Goal: Navigation & Orientation: Understand site structure

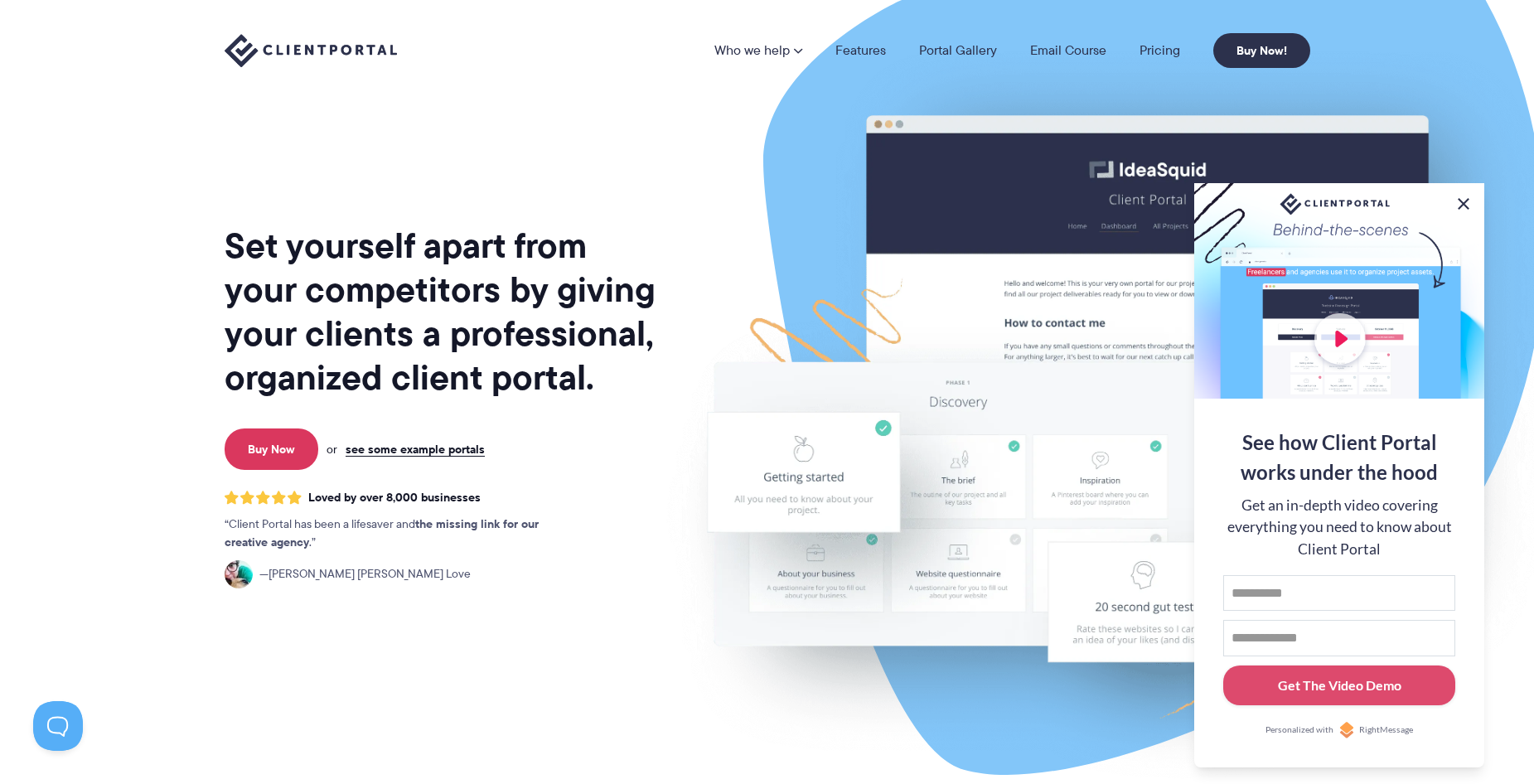
click at [1459, 200] on button at bounding box center [1464, 204] width 20 height 20
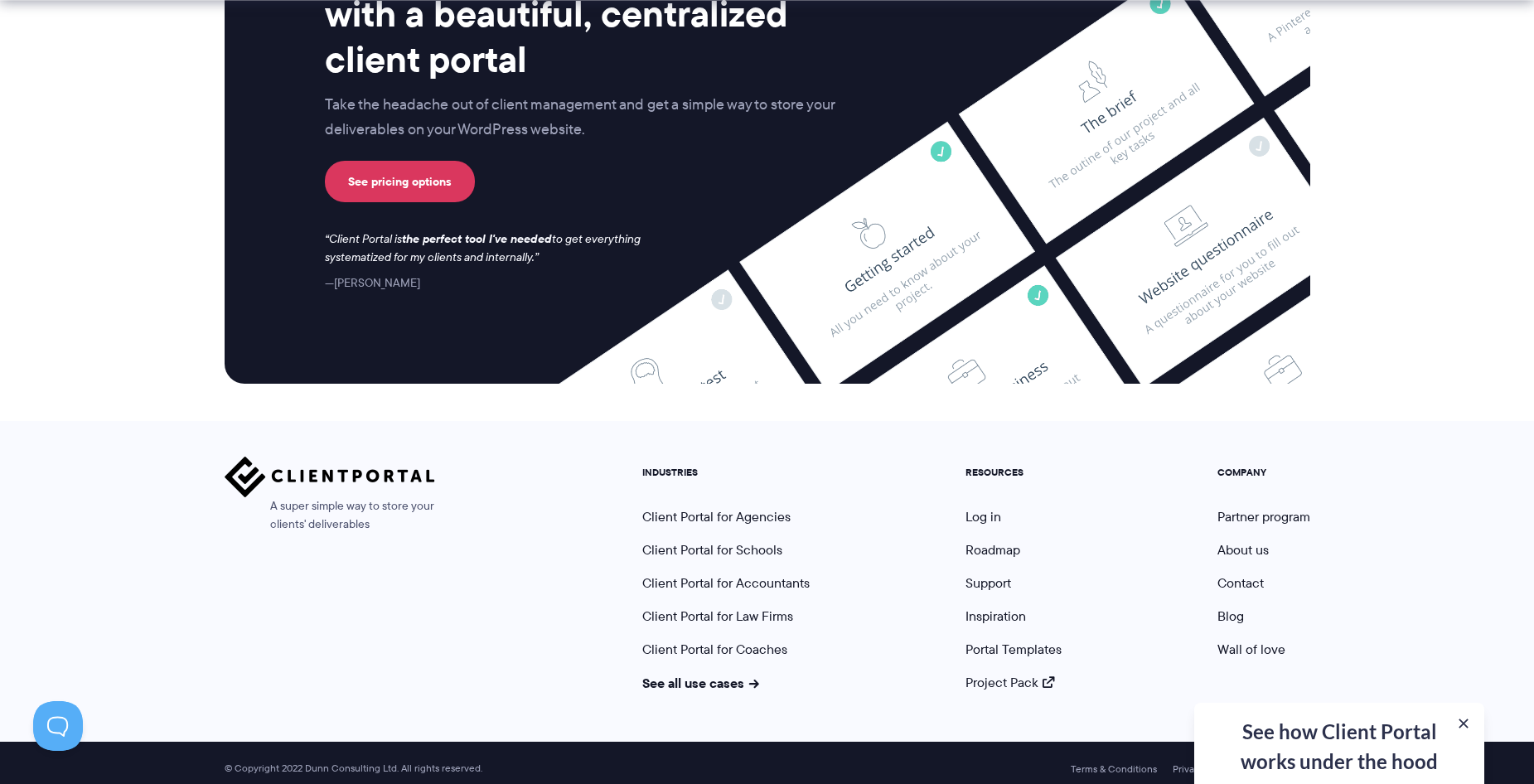
scroll to position [6834, 0]
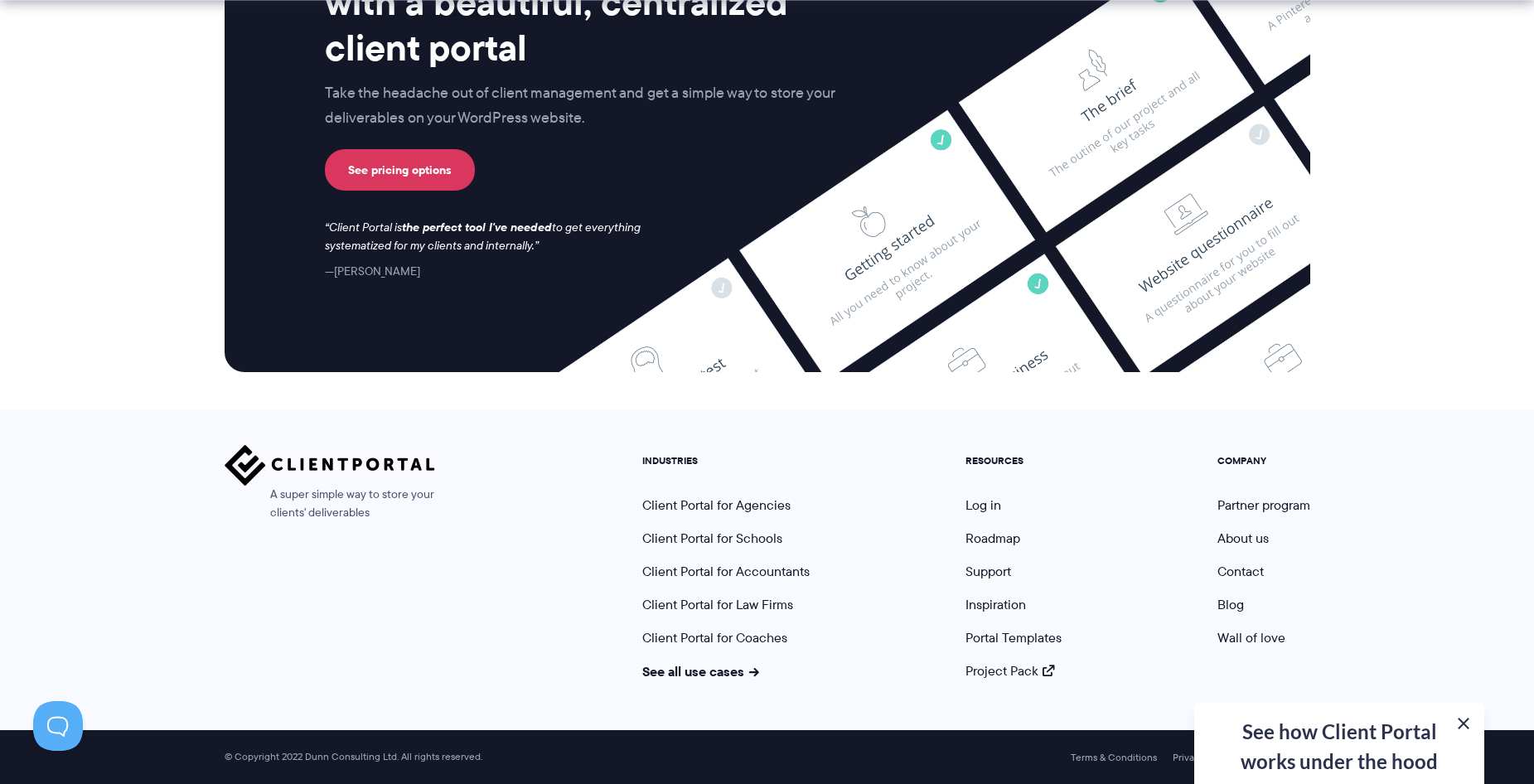
click at [1460, 725] on button at bounding box center [1464, 723] width 20 height 20
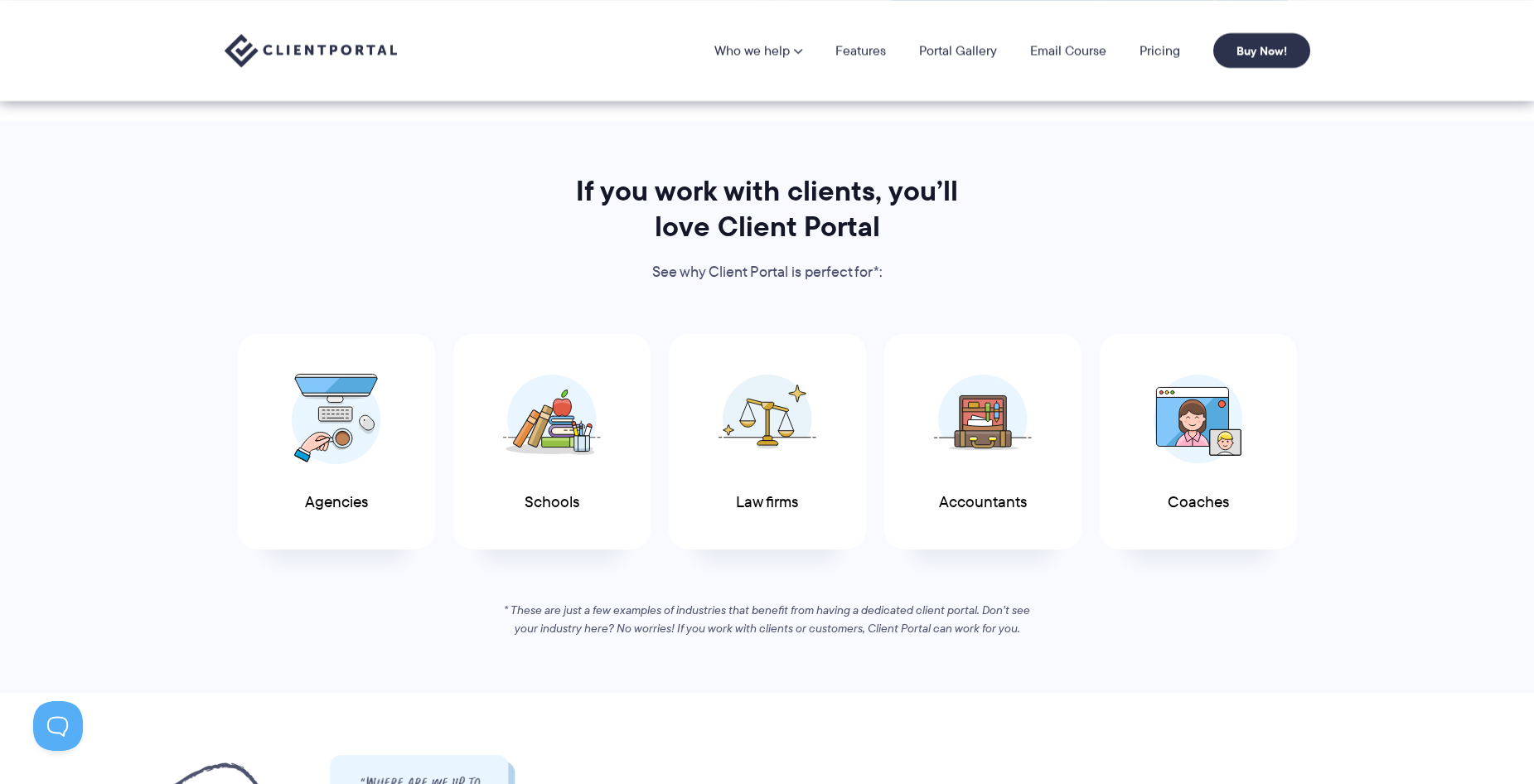
scroll to position [0, 0]
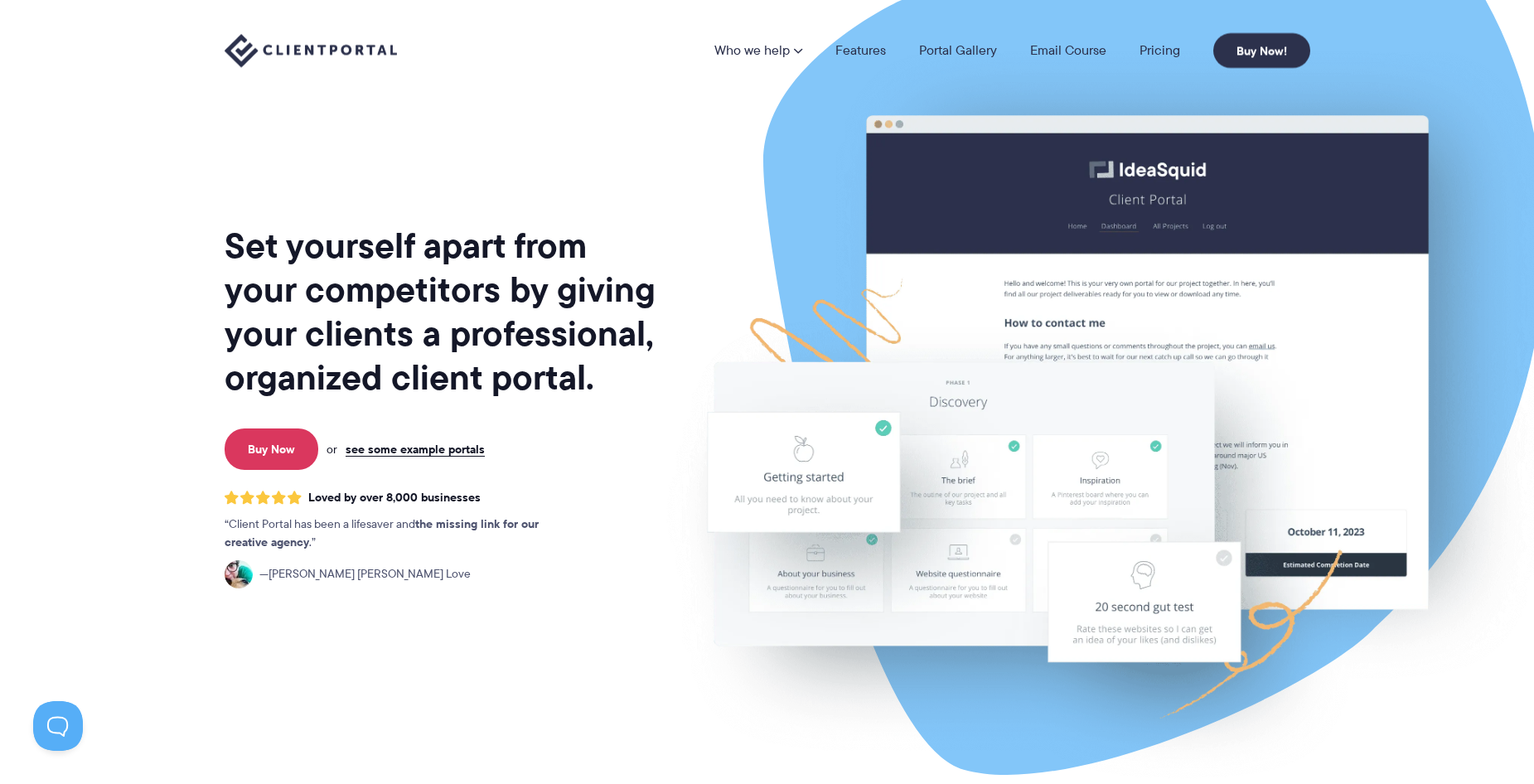
click at [180, 229] on section "Set yourself apart from your competitors by giving your clients a professional,…" at bounding box center [767, 403] width 1534 height 808
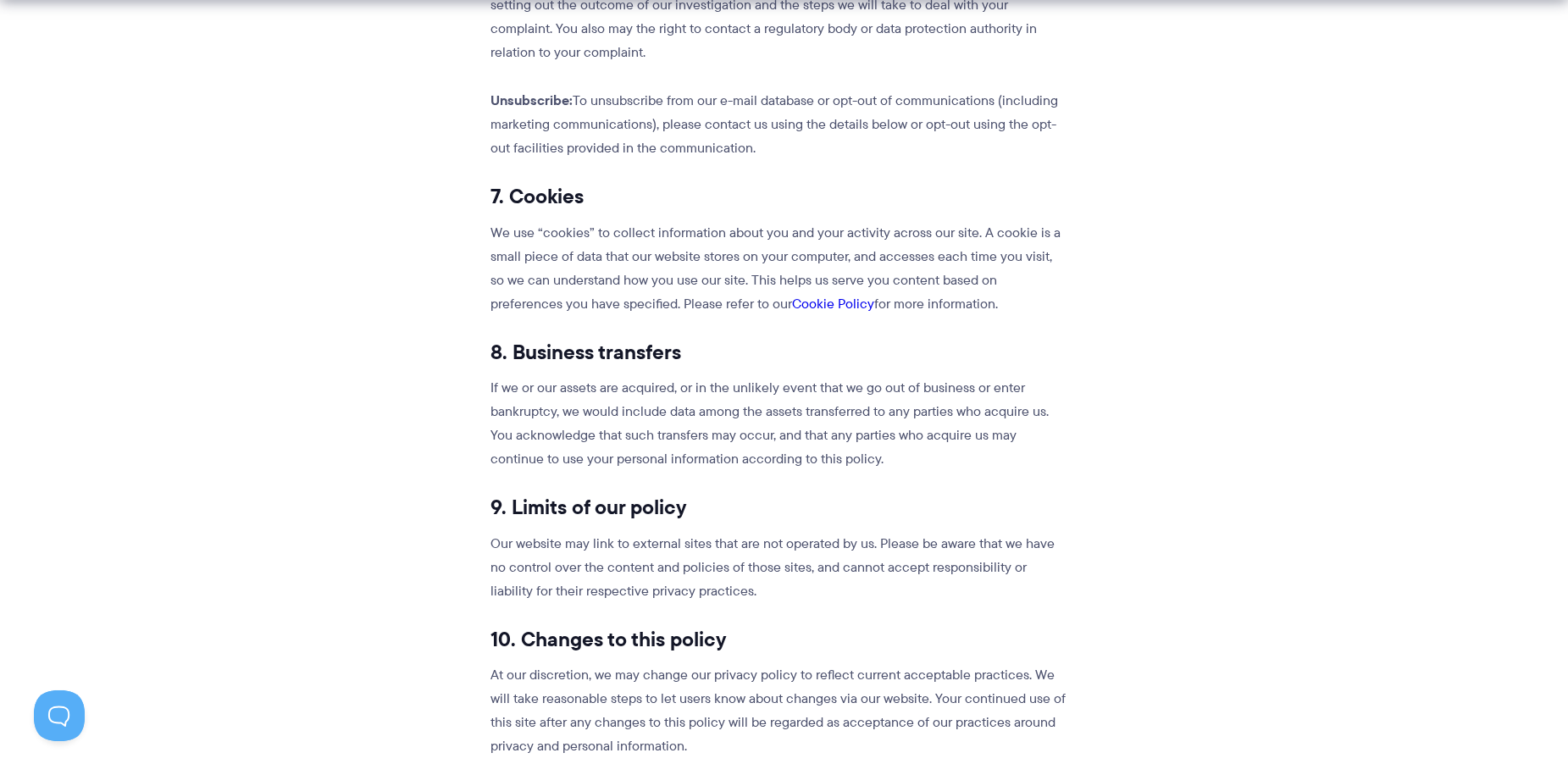
scroll to position [4827, 0]
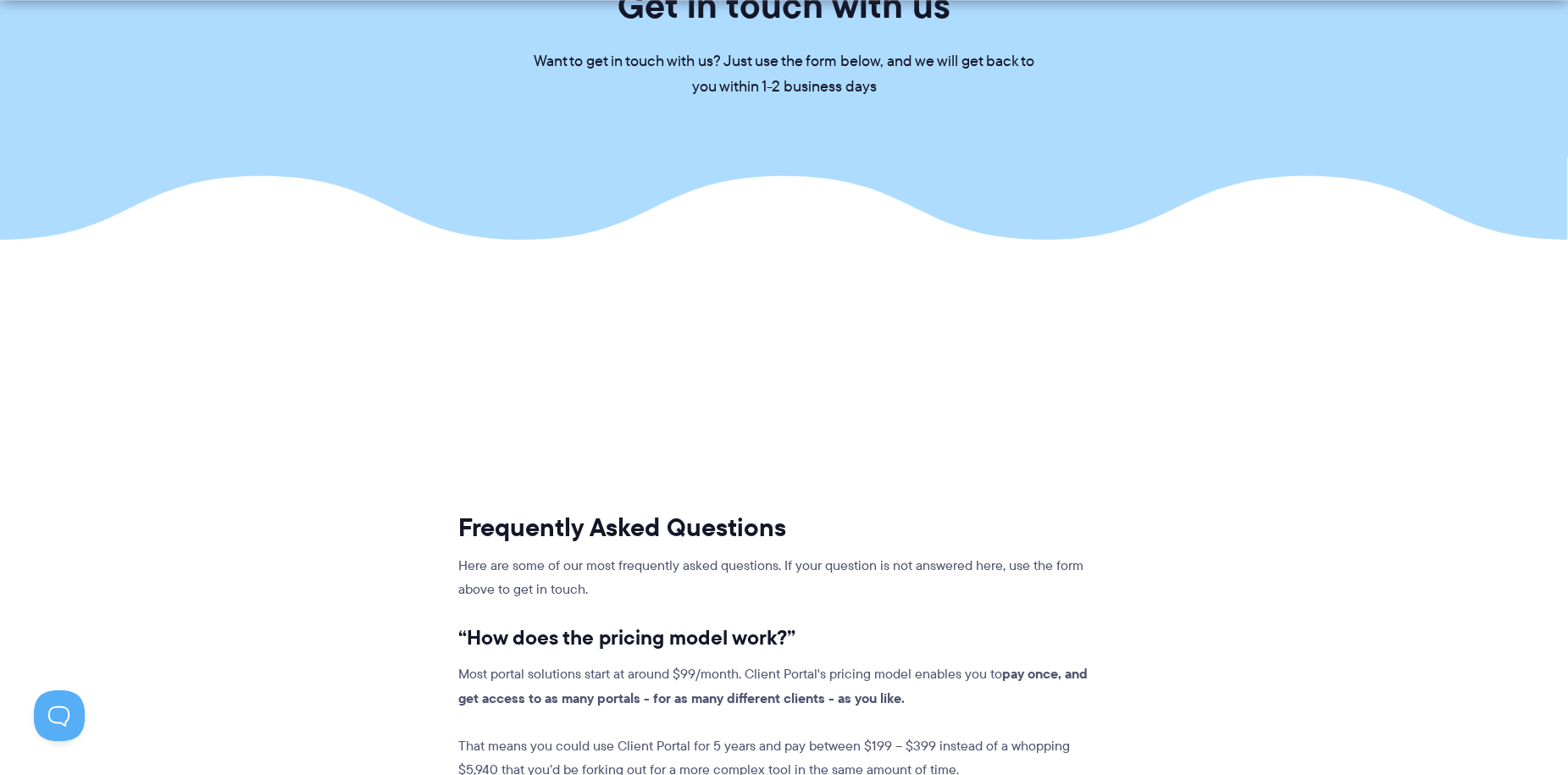
scroll to position [593, 0]
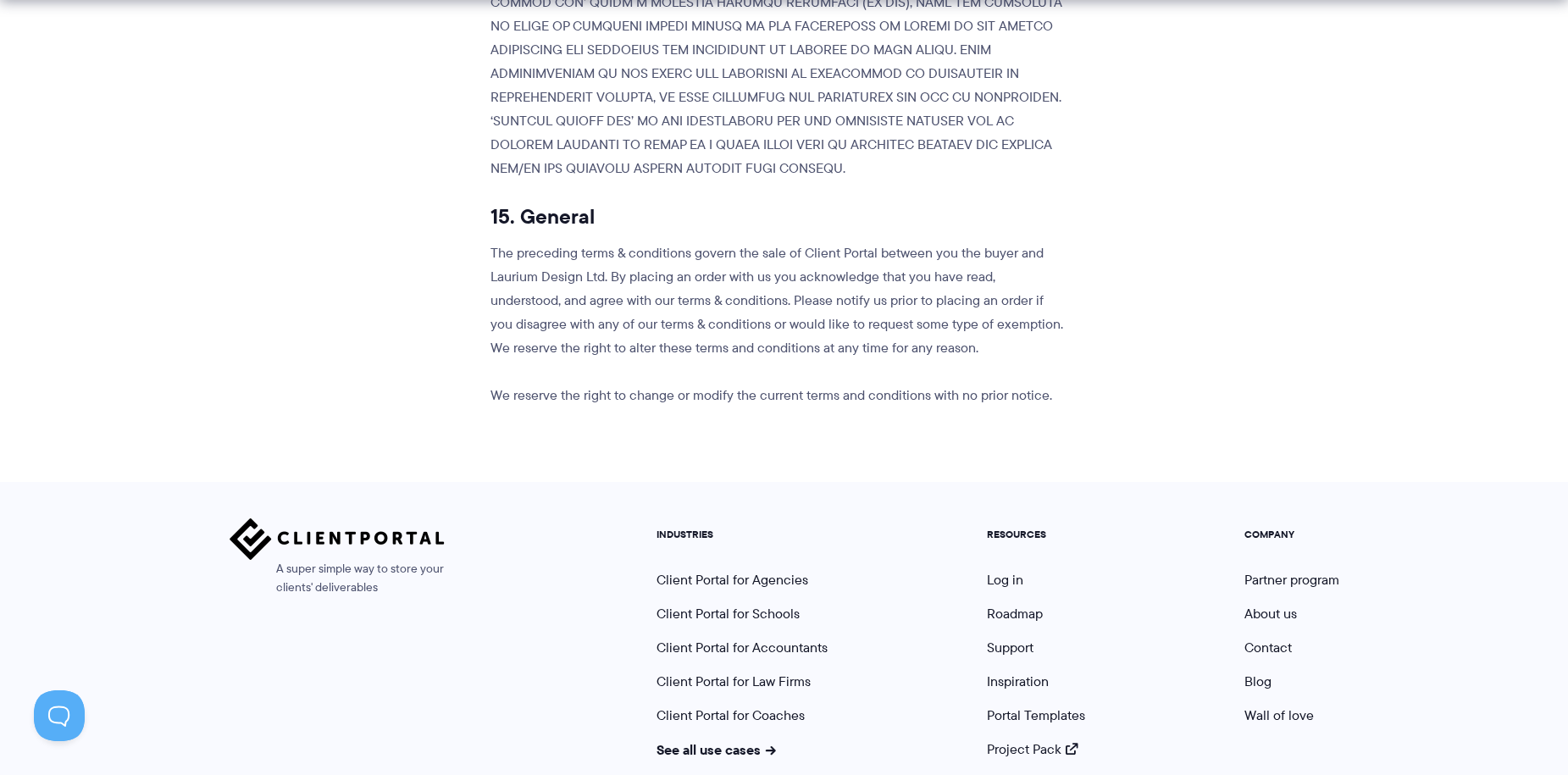
scroll to position [5081, 0]
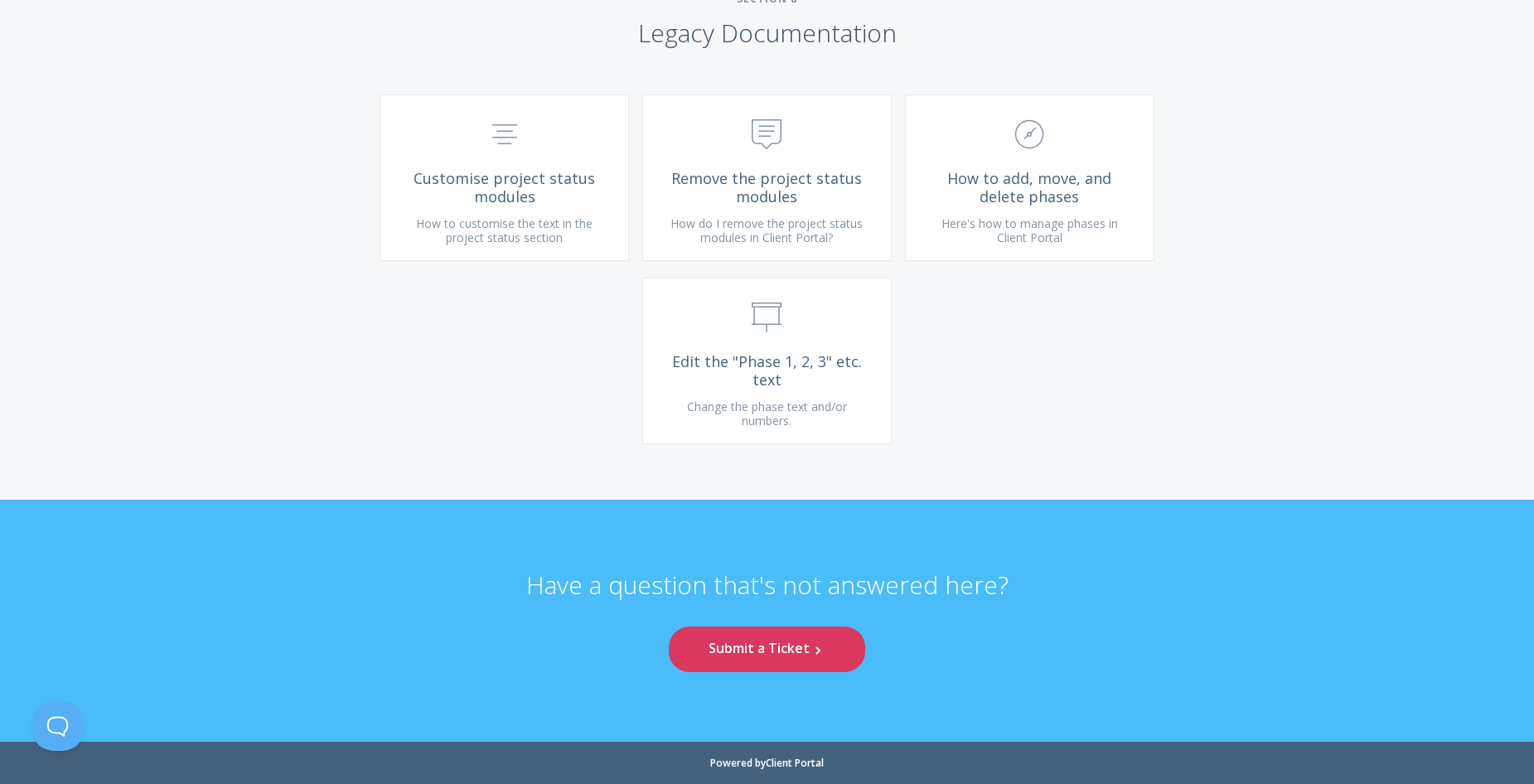
scroll to position [4558, 0]
